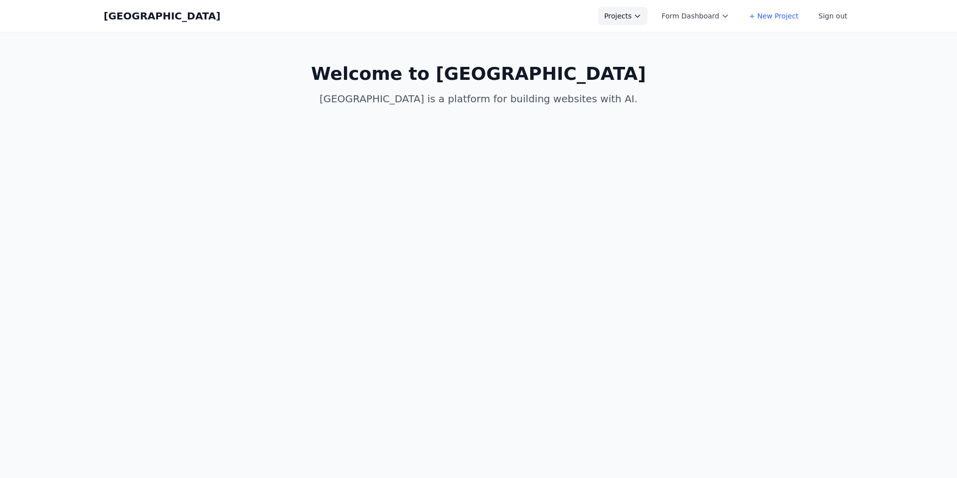
click at [642, 19] on icon at bounding box center [638, 16] width 8 height 8
click at [657, 91] on link "Allen Test New" at bounding box center [654, 96] width 112 height 18
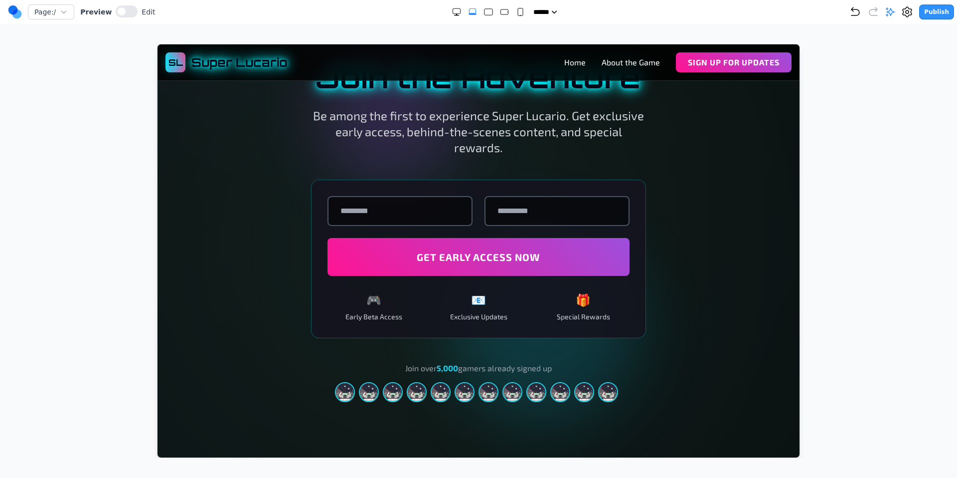
scroll to position [1570, 0]
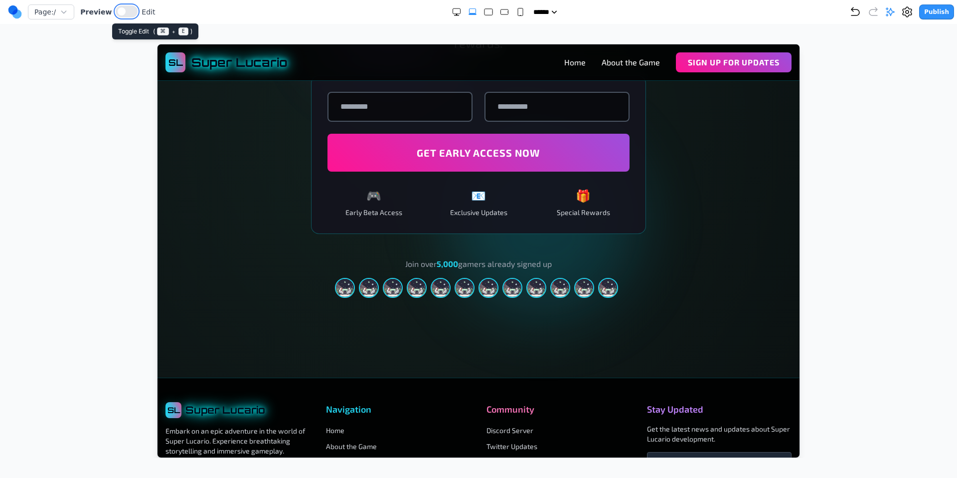
click at [128, 13] on button at bounding box center [127, 11] width 22 height 12
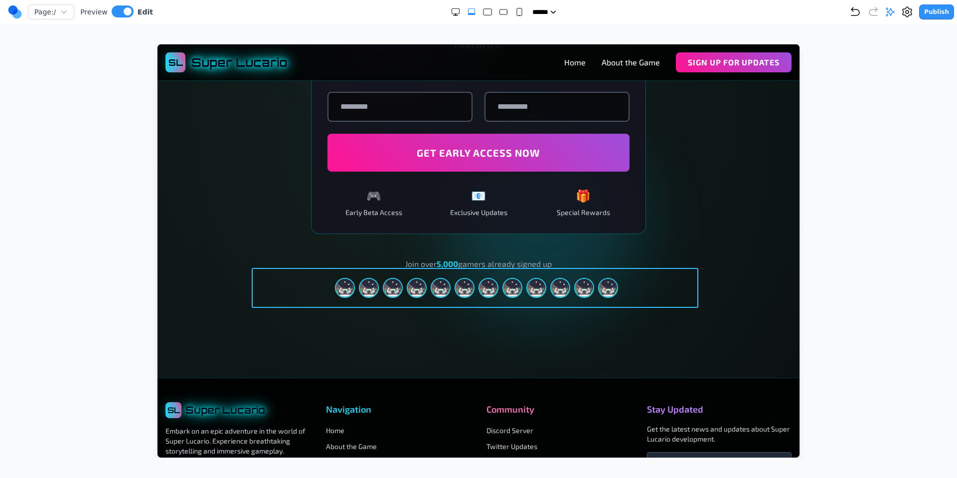
click at [388, 282] on div "Join over 5,000 gamers already signed up" at bounding box center [478, 277] width 447 height 40
click at [424, 254] on icon at bounding box center [429, 251] width 10 height 10
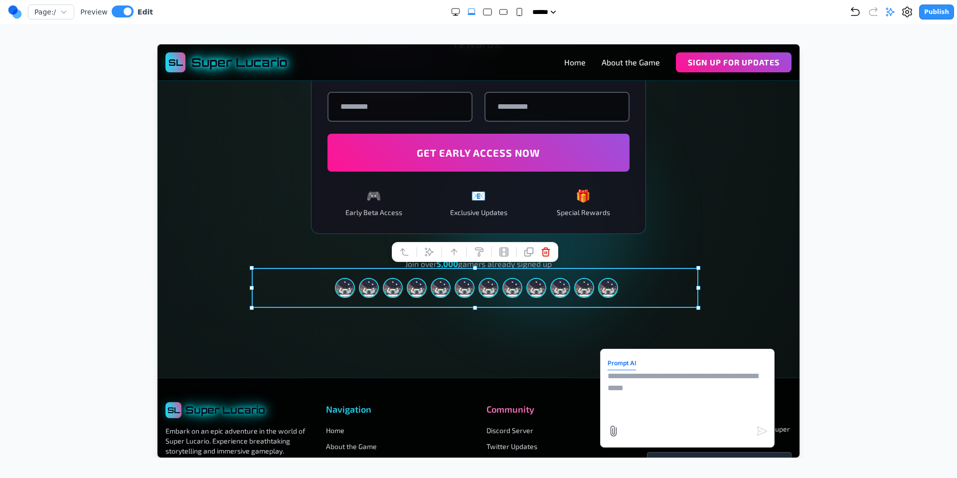
click at [638, 381] on textarea at bounding box center [687, 394] width 160 height 50
type textarea "**********"
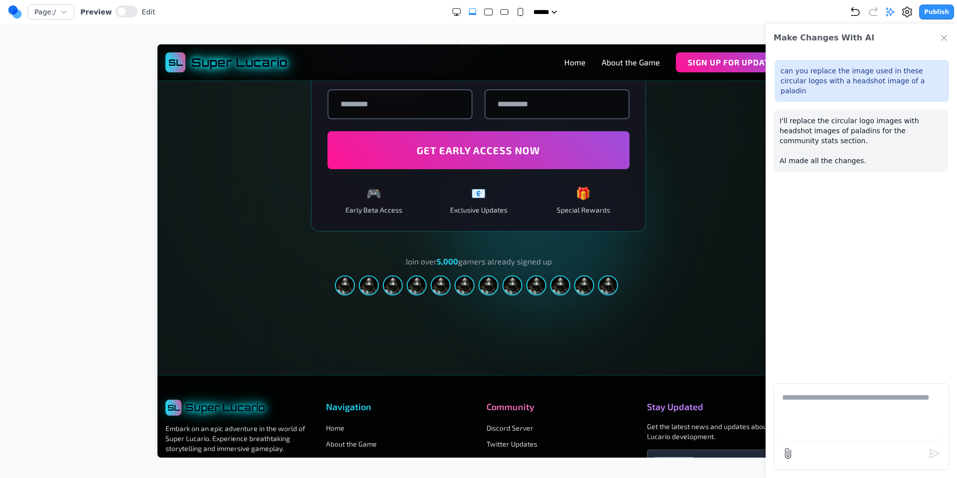
scroll to position [1673, 0]
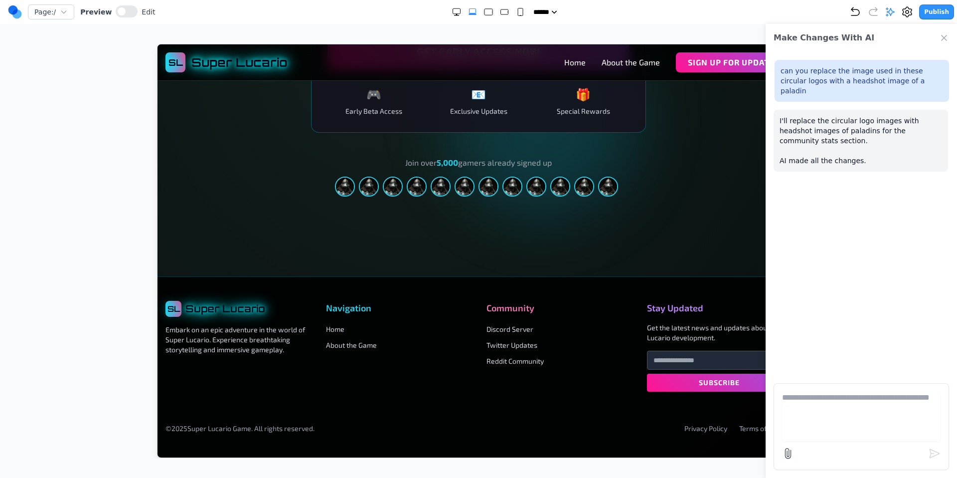
click at [885, 110] on div "I'll replace the circular logo images with headshot images of paladins for the …" at bounding box center [861, 141] width 174 height 62
click at [942, 39] on icon "Close Chat" at bounding box center [944, 37] width 5 height 5
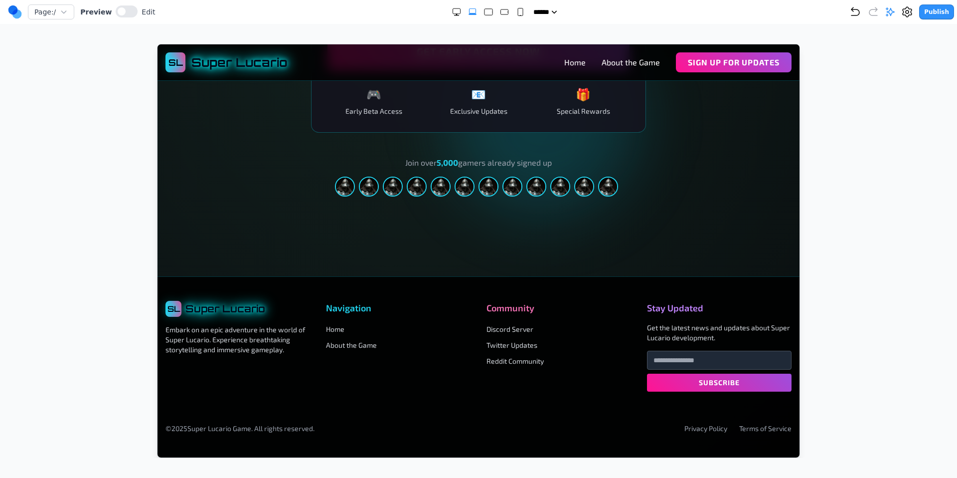
click at [907, 184] on div at bounding box center [478, 251] width 917 height 414
